Goal: Task Accomplishment & Management: Use online tool/utility

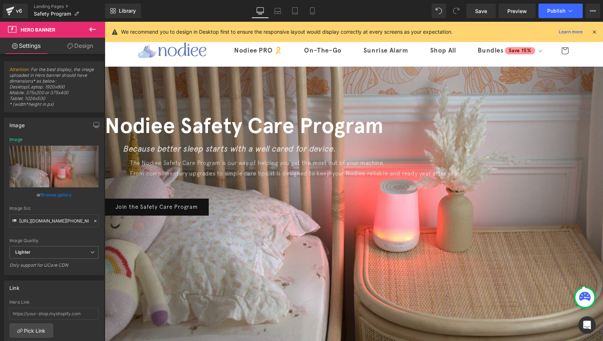
drag, startPoint x: 600, startPoint y: 152, endPoint x: 691, endPoint y: 22, distance: 158.8
drag, startPoint x: 601, startPoint y: 143, endPoint x: 590, endPoint y: 58, distance: 85.7
click at [105, 22] on span "Hero Banner" at bounding box center [105, 22] width 0 height 0
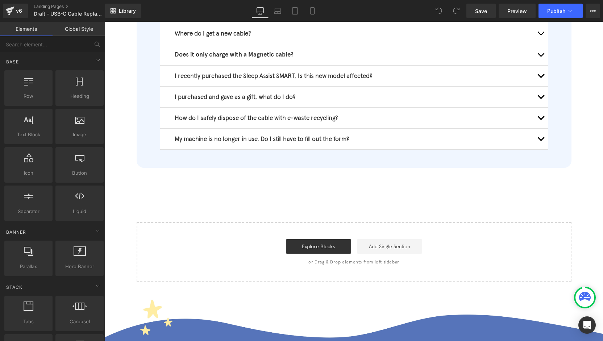
scroll to position [564, 0]
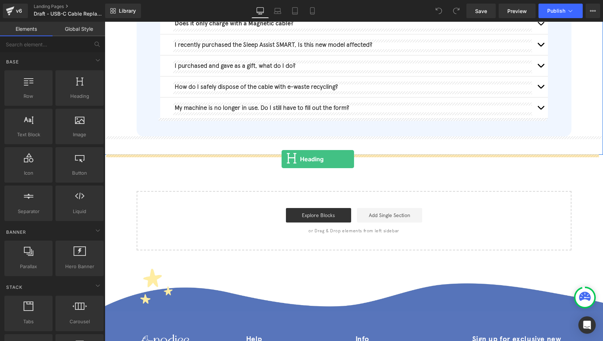
drag, startPoint x: 200, startPoint y: 118, endPoint x: 281, endPoint y: 159, distance: 91.0
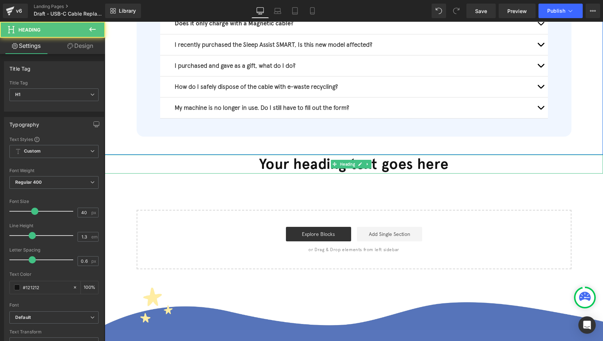
click at [293, 163] on h1 "Your heading text goes here" at bounding box center [354, 164] width 498 height 19
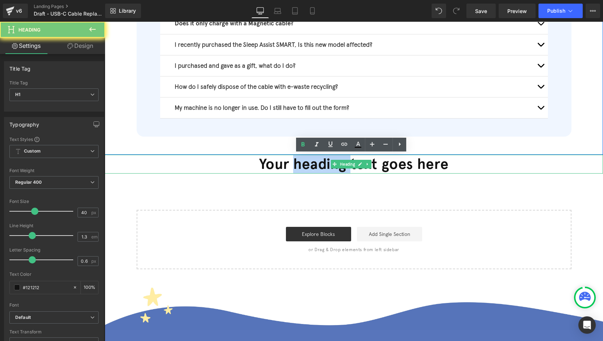
click at [293, 163] on h1 "Your heading text goes here" at bounding box center [354, 164] width 498 height 19
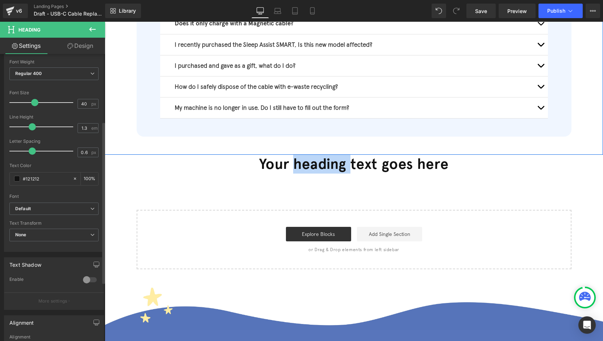
scroll to position [217, 0]
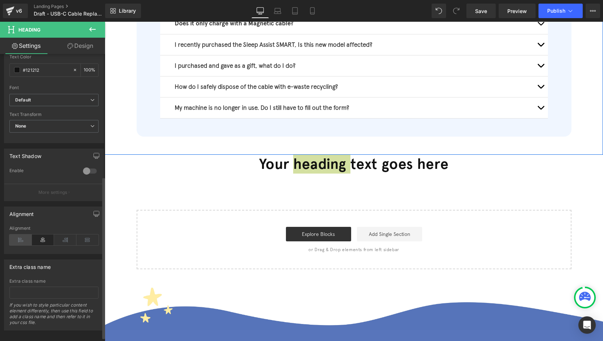
click at [21, 238] on icon at bounding box center [20, 239] width 22 height 11
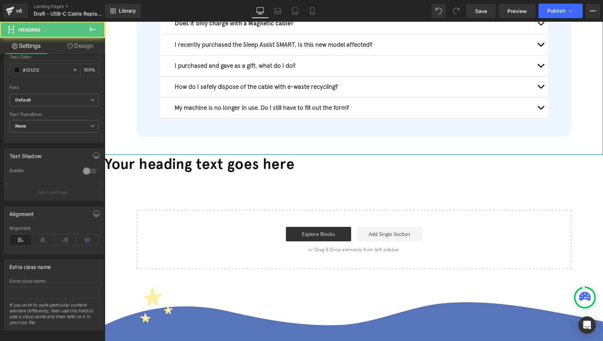
click at [230, 161] on h1 "Your heading text goes here" at bounding box center [354, 164] width 498 height 19
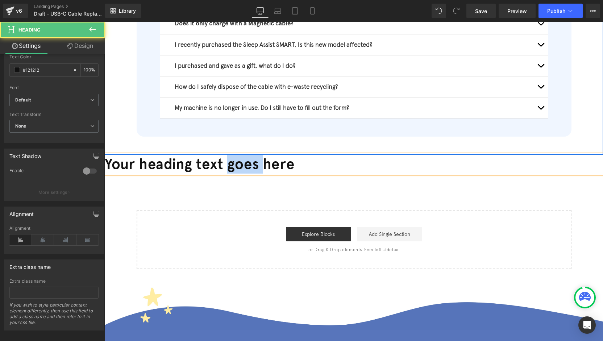
click at [230, 161] on h1 "Your heading text goes here" at bounding box center [354, 164] width 498 height 19
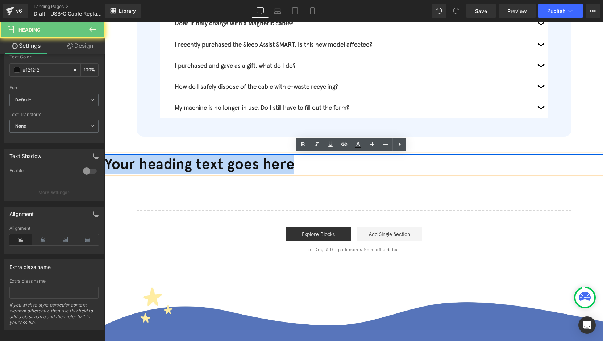
click at [230, 161] on h1 "Your heading text goes here" at bounding box center [354, 164] width 498 height 19
click at [206, 172] on h1 "Your heading text goes here" at bounding box center [354, 164] width 498 height 19
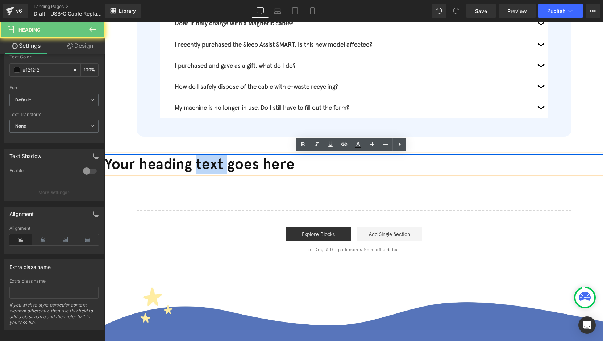
click at [207, 171] on h1 "Your heading text goes here" at bounding box center [354, 164] width 498 height 19
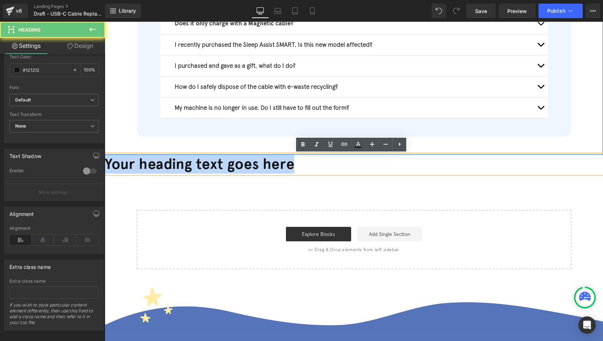
click at [207, 171] on h1 "Your heading text goes here" at bounding box center [354, 164] width 498 height 19
paste div
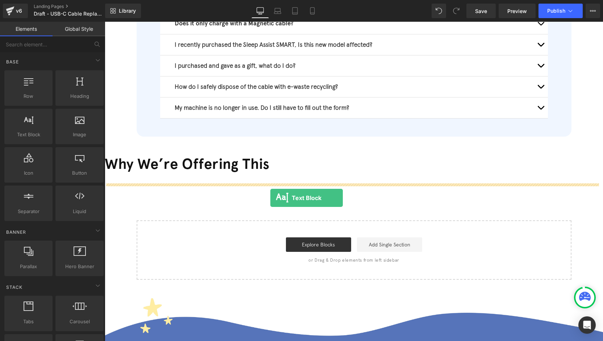
drag, startPoint x: 143, startPoint y: 154, endPoint x: 269, endPoint y: 197, distance: 133.2
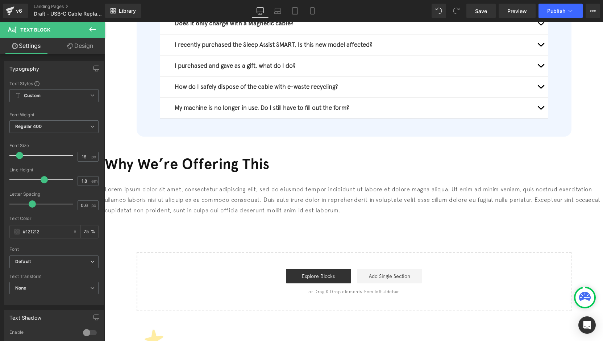
click at [195, 204] on p "Lorem ipsum dolor sit amet, consectetur adipiscing elit, sed do eiusmod tempor …" at bounding box center [354, 199] width 498 height 31
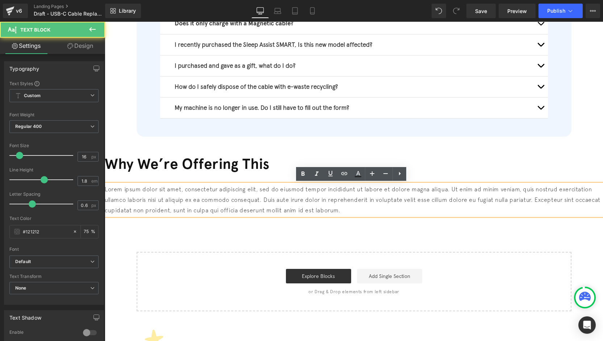
click at [195, 203] on p "Lorem ipsum dolor sit amet, consectetur adipiscing elit, sed do eiusmod tempor …" at bounding box center [354, 199] width 498 height 31
click at [195, 202] on p "Lorem ipsum dolor sit amet, consectetur adipiscing elit, sed do eiusmod tempor …" at bounding box center [354, 199] width 498 height 31
click at [208, 190] on p "Lorem ipsum dolor sit amet, consectetur adipiscing elit, sed do eiusmod tempor …" at bounding box center [354, 199] width 498 height 31
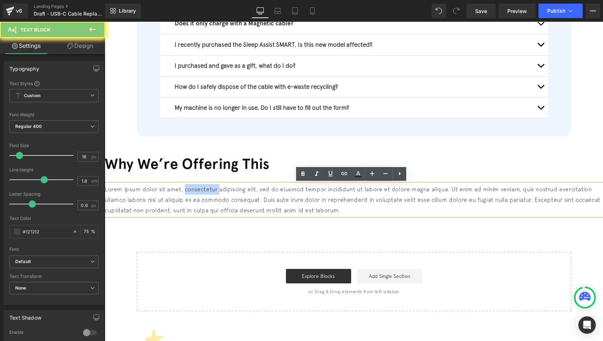
click at [208, 190] on p "Lorem ipsum dolor sit amet, consectetur adipiscing elit, sed do eiusmod tempor …" at bounding box center [354, 199] width 498 height 31
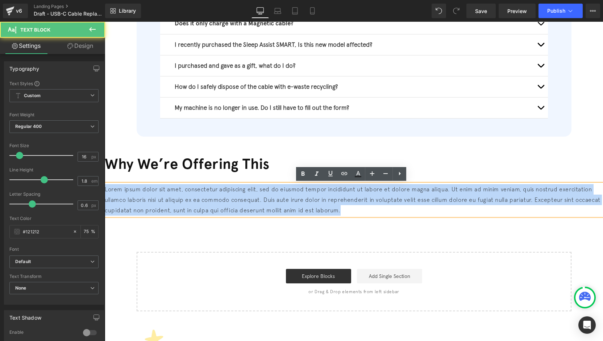
click at [208, 190] on p "Lorem ipsum dolor sit amet, consectetur adipiscing elit, sed do eiusmod tempor …" at bounding box center [354, 199] width 498 height 31
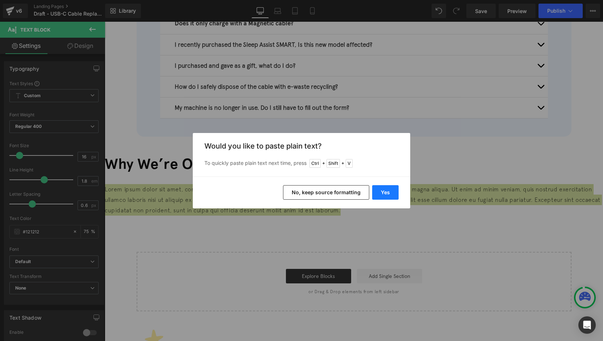
click at [382, 185] on button "Yes" at bounding box center [385, 192] width 26 height 14
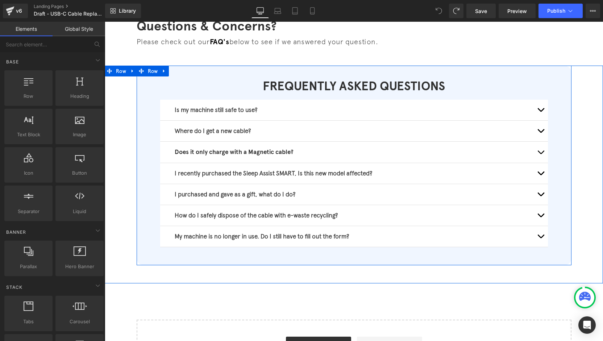
scroll to position [435, 0]
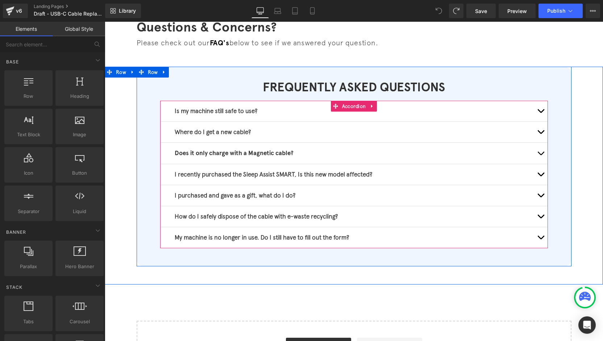
click at [536, 109] on button "button" at bounding box center [540, 111] width 14 height 21
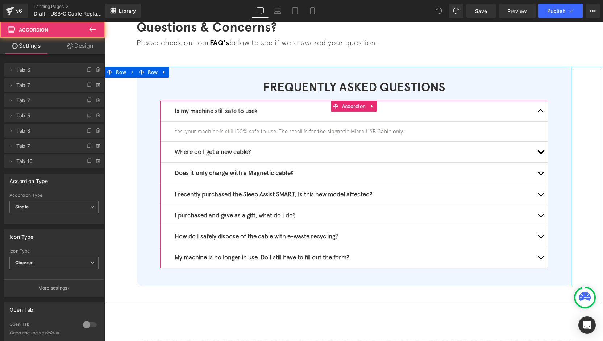
click at [540, 113] on span "button" at bounding box center [540, 113] width 0 height 0
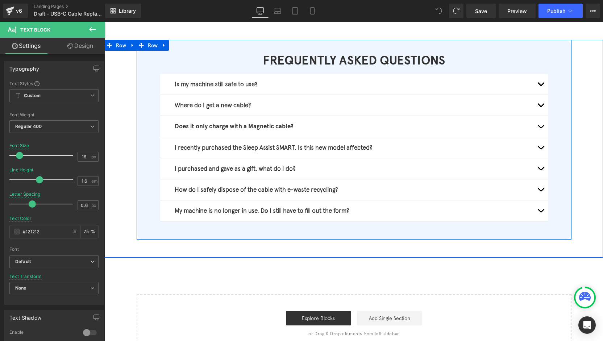
scroll to position [534, 0]
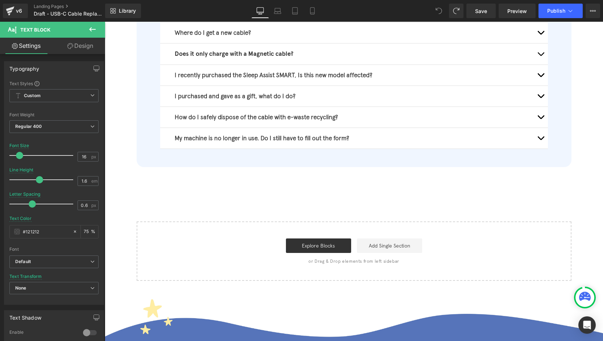
click at [92, 29] on icon at bounding box center [92, 29] width 7 height 4
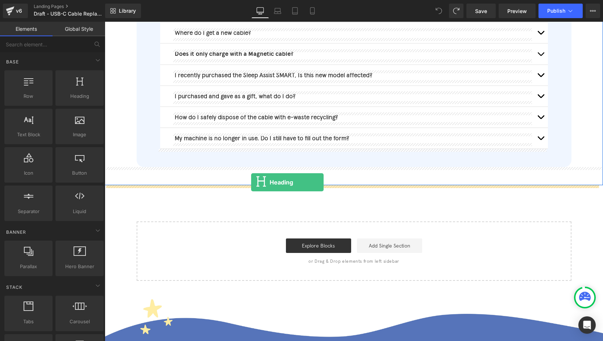
drag, startPoint x: 187, startPoint y: 103, endPoint x: 251, endPoint y: 188, distance: 106.3
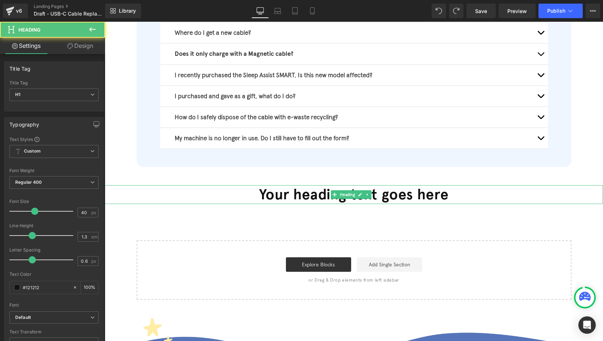
click at [286, 197] on h1 "Your heading text goes here" at bounding box center [354, 194] width 498 height 19
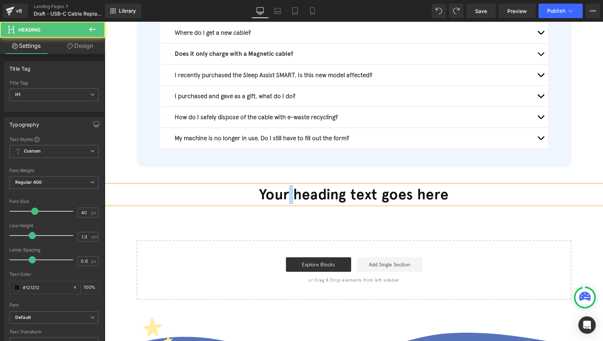
click at [286, 197] on h1 "Your heading text goes here" at bounding box center [354, 194] width 498 height 19
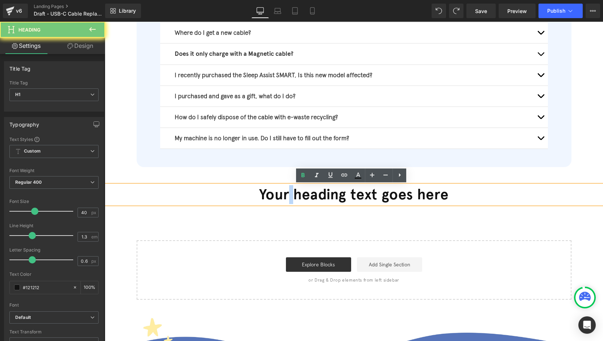
paste div
click at [286, 197] on h1 "Your heading text goes here" at bounding box center [354, 194] width 498 height 19
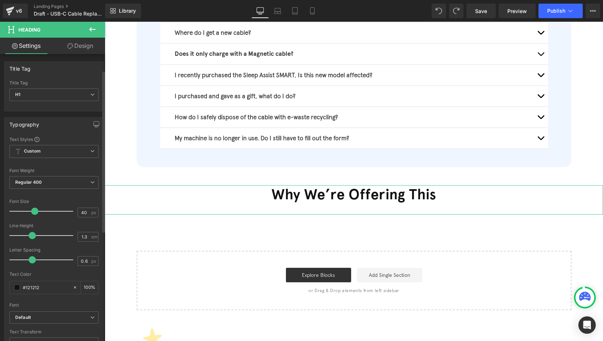
scroll to position [126, 0]
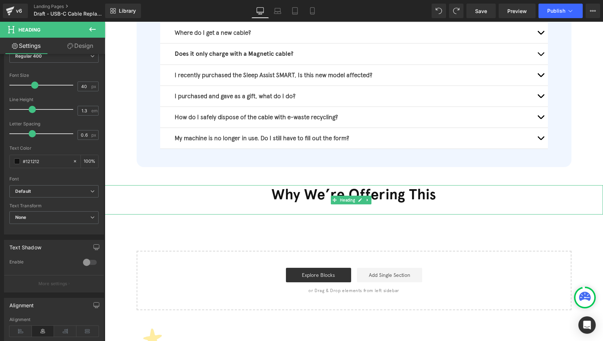
click at [318, 206] on div at bounding box center [354, 209] width 498 height 11
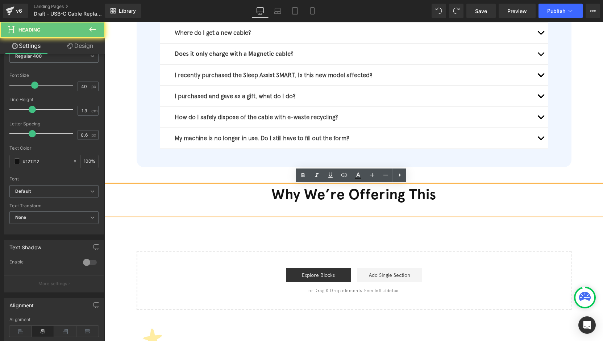
click at [289, 193] on h1 "Why We’re Offering This" at bounding box center [354, 194] width 498 height 19
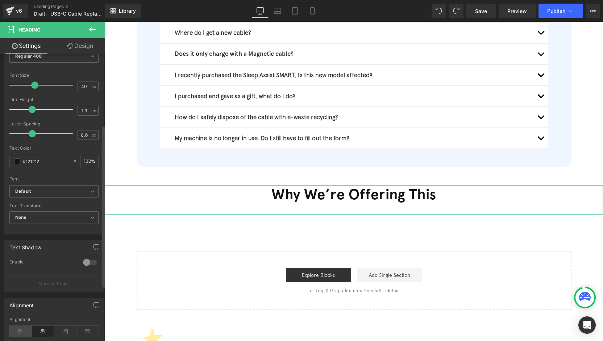
click at [27, 329] on icon at bounding box center [20, 331] width 22 height 11
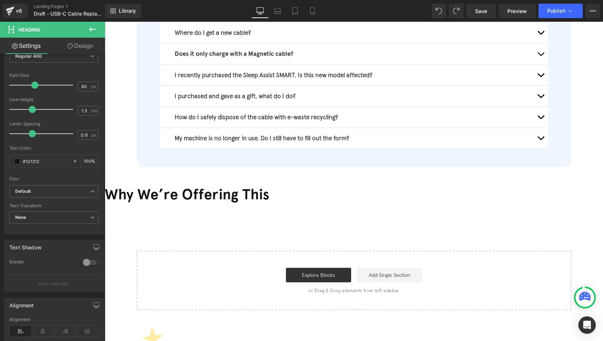
click at [93, 34] on button at bounding box center [92, 30] width 25 height 16
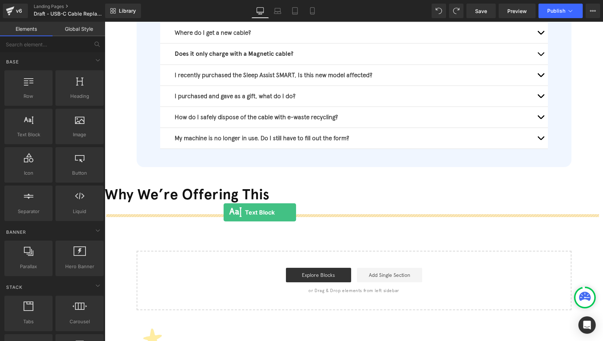
drag, startPoint x: 130, startPoint y: 149, endPoint x: 223, endPoint y: 213, distance: 113.1
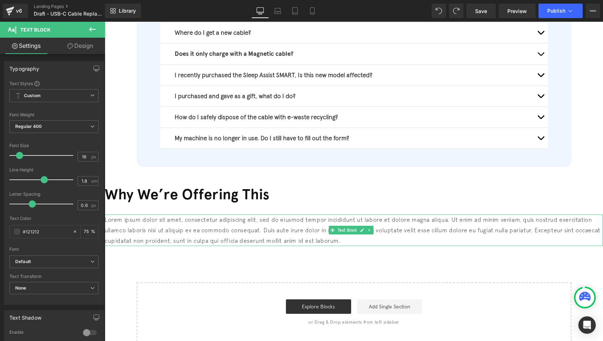
click at [207, 217] on p "Lorem ipsum dolor sit amet, consectetur adipiscing elit, sed do eiusmod tempor …" at bounding box center [354, 229] width 498 height 31
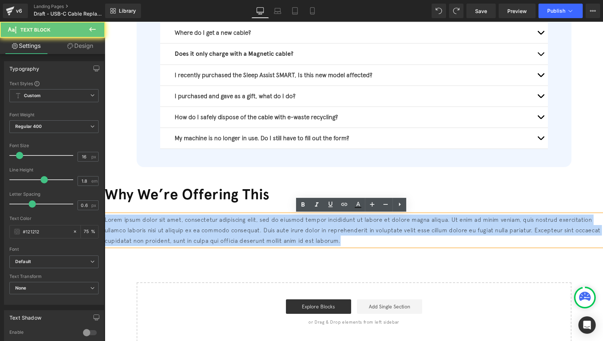
click at [207, 217] on p "Lorem ipsum dolor sit amet, consectetur adipiscing elit, sed do eiusmod tempor …" at bounding box center [354, 229] width 498 height 31
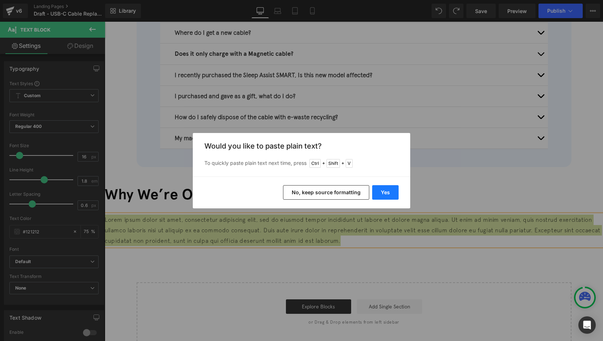
click at [385, 185] on button "Yes" at bounding box center [385, 192] width 26 height 14
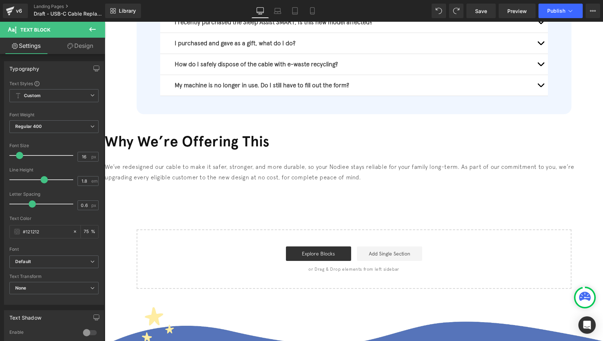
scroll to position [588, 0]
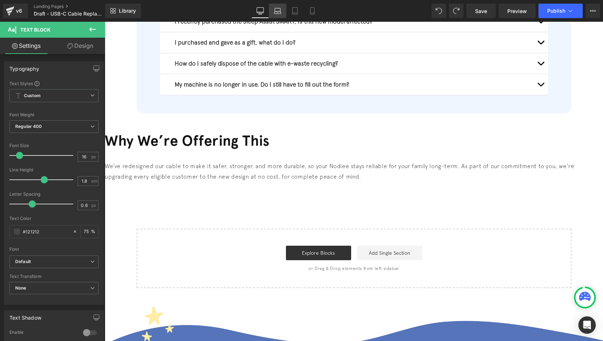
click at [278, 11] on icon at bounding box center [277, 10] width 7 height 7
type input "75"
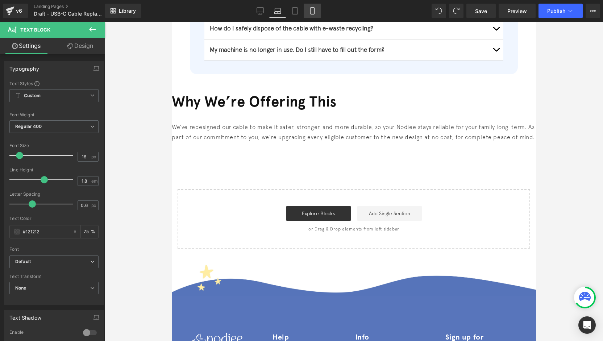
click at [312, 12] on icon at bounding box center [312, 10] width 7 height 7
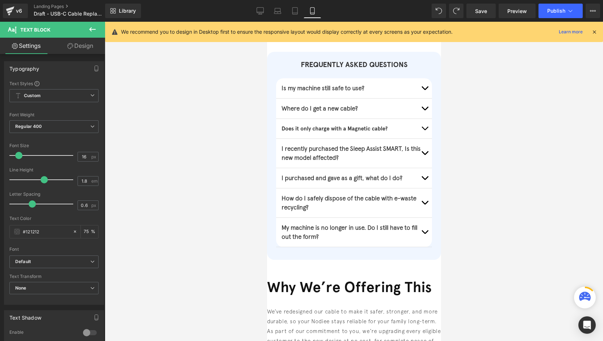
type input "15"
type input "75"
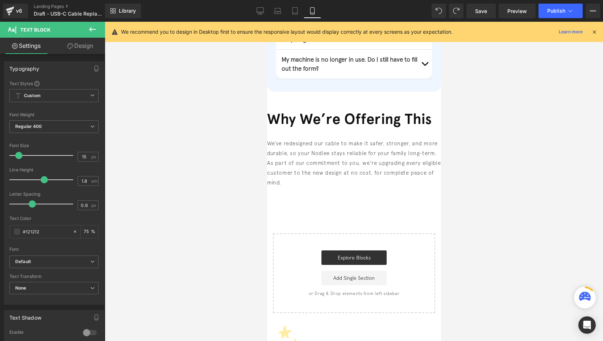
scroll to position [816, 0]
click at [266, 15] on link "Desktop" at bounding box center [259, 11] width 17 height 14
type input "16"
type input "75"
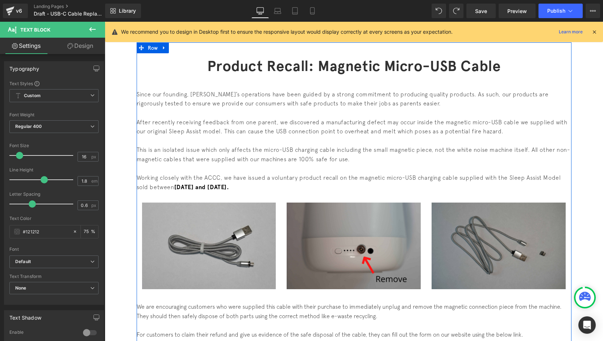
scroll to position [0, 0]
